Goal: Obtain resource: Download file/media

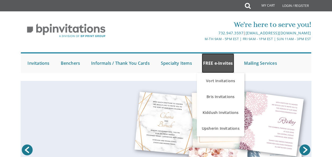
click at [215, 71] on link "FREE e-Invites" at bounding box center [218, 63] width 33 height 20
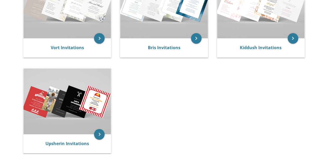
scroll to position [146, 0]
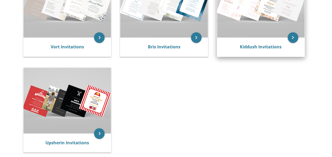
click at [268, 28] on img at bounding box center [261, 5] width 88 height 66
click at [263, 53] on div "Kiddush Invitations" at bounding box center [261, 47] width 88 height 19
click at [263, 46] on link "Kiddush Invitations" at bounding box center [261, 47] width 42 height 6
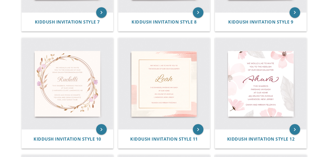
scroll to position [428, 0]
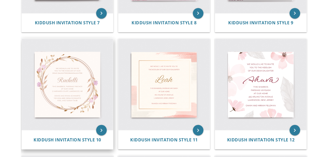
click at [68, 94] on img at bounding box center [67, 84] width 91 height 91
click at [72, 137] on span "Kiddush Invitation Style 10" at bounding box center [68, 140] width 68 height 6
click at [73, 139] on span "Kiddush Invitation Style 10" at bounding box center [68, 140] width 68 height 6
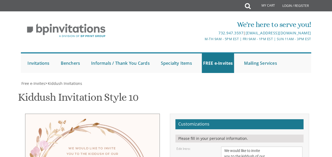
scroll to position [106, 0]
drag, startPoint x: 239, startPoint y: 86, endPoint x: 223, endPoint y: 88, distance: 16.0
type textarea "Bracha"
drag, startPoint x: 274, startPoint y: 99, endPoint x: 262, endPoint y: 99, distance: 12.5
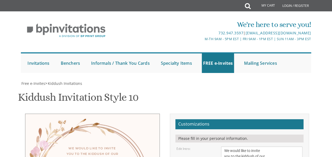
drag, startPoint x: 281, startPoint y: 109, endPoint x: 220, endPoint y: 113, distance: 60.9
type textarea "This Shabbos, Parshas Nitzavim Men: In Shomrei [PERSON_NAME]'s hall at 10:35 Wo…"
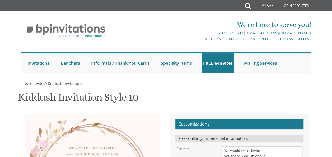
drag, startPoint x: 273, startPoint y: 126, endPoint x: 219, endPoint y: 129, distance: 54.0
drag, startPoint x: 223, startPoint y: 122, endPoint x: 259, endPoint y: 132, distance: 37.5
click at [272, 146] on textarea "We would like to invite you to the kiddush of our dear daughter/granddaughter" at bounding box center [261, 156] width 81 height 20
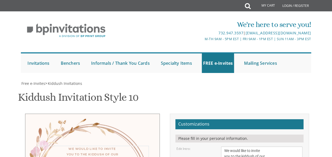
drag, startPoint x: 273, startPoint y: 56, endPoint x: 247, endPoint y: 57, distance: 25.7
click at [247, 146] on textarea "We would like to invite you to the kiddush of our dear daughter/granddaughter" at bounding box center [261, 156] width 81 height 20
type textarea "We would like to invite you to the kiddush of our dear daughter"
type textarea "This Shabbos, Parshas Nitzavim Men: In Shomrei [PERSON_NAME]'s hall at 10:35 Wo…"
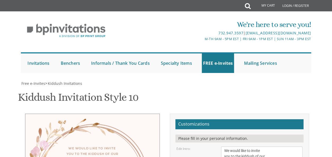
type textarea "A"
type textarea "[PERSON_NAME] and [PERSON_NAME]"
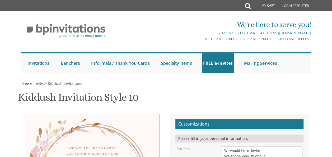
type input "[EMAIL_ADDRESS][DOMAIN_NAME]"
